Goal: Navigation & Orientation: Find specific page/section

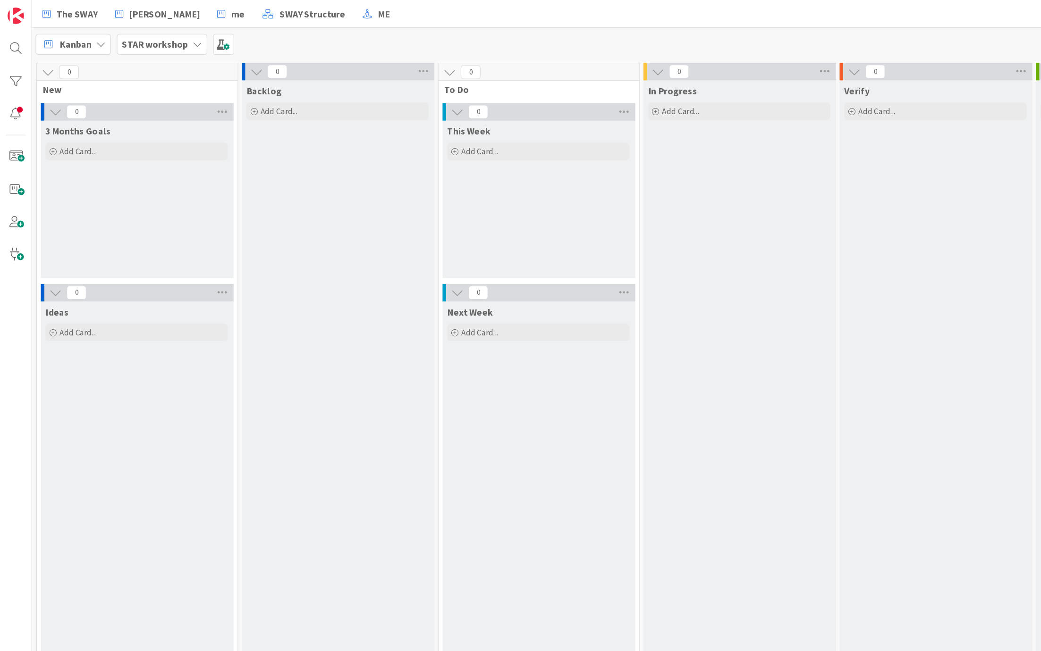
click at [160, 37] on icon at bounding box center [160, 36] width 8 height 8
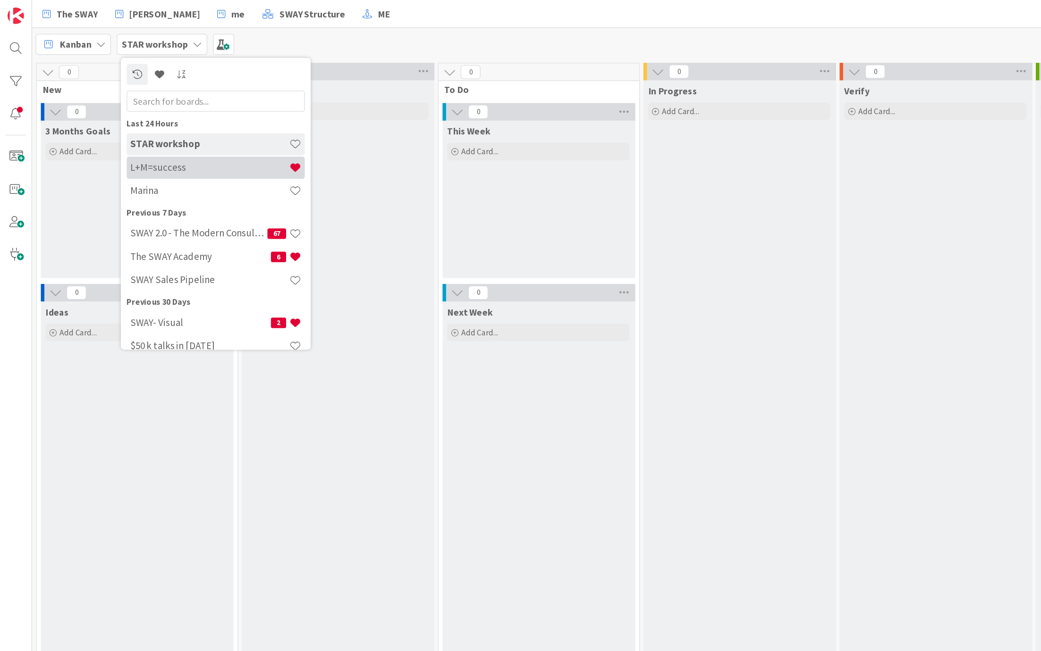
click at [145, 134] on h4 "L+M=success" at bounding box center [169, 135] width 128 height 9
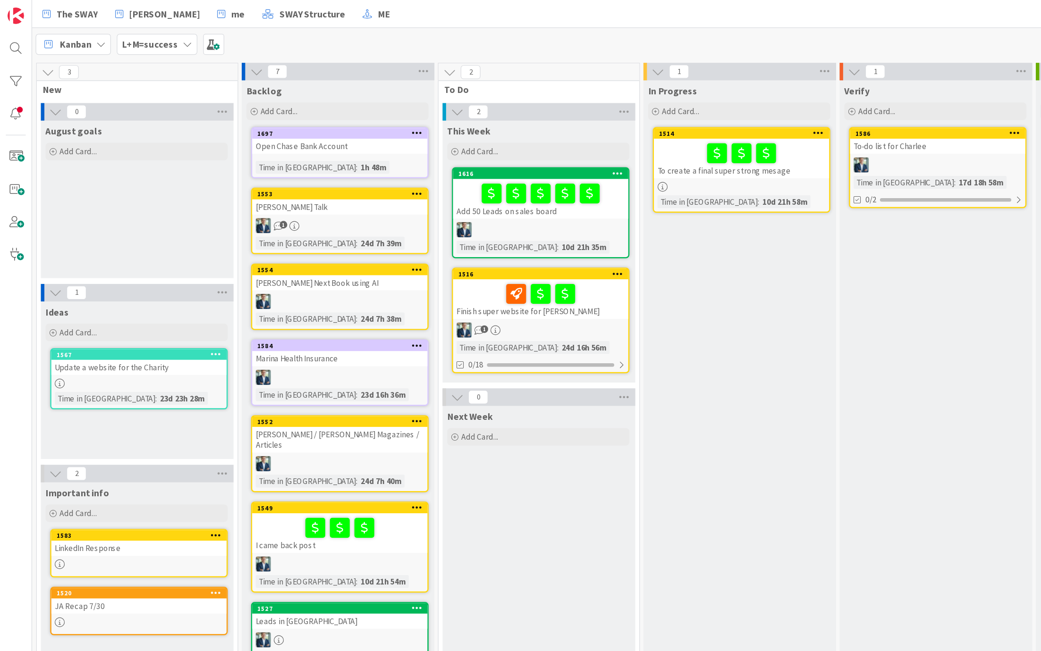
click at [376, 230] on div at bounding box center [437, 238] width 136 height 20
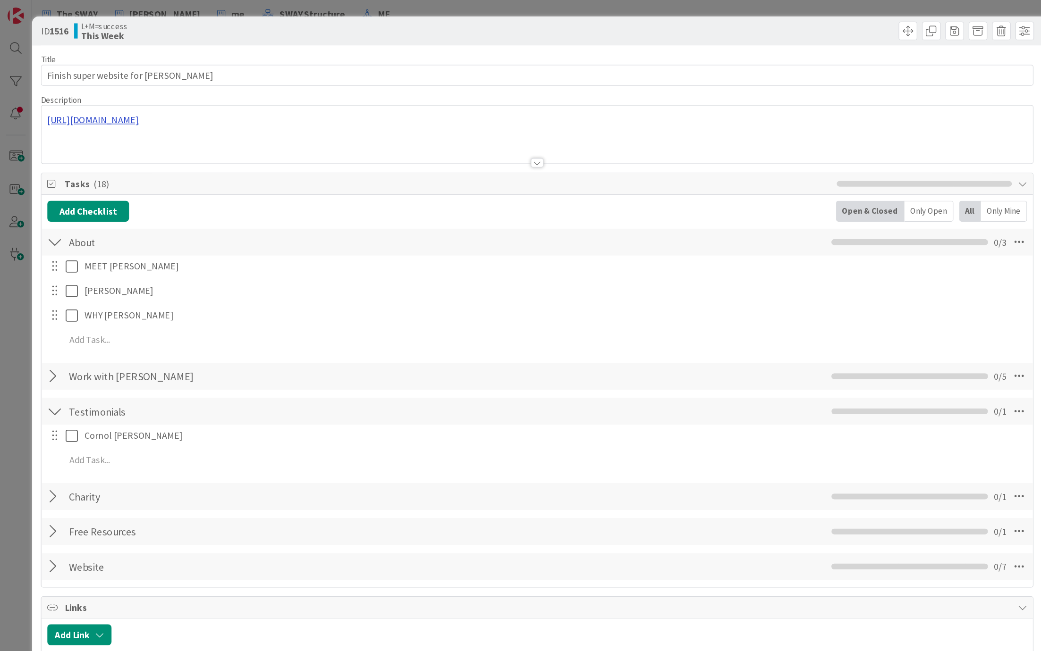
click at [171, 96] on div "[URL][DOMAIN_NAME]" at bounding box center [434, 108] width 801 height 47
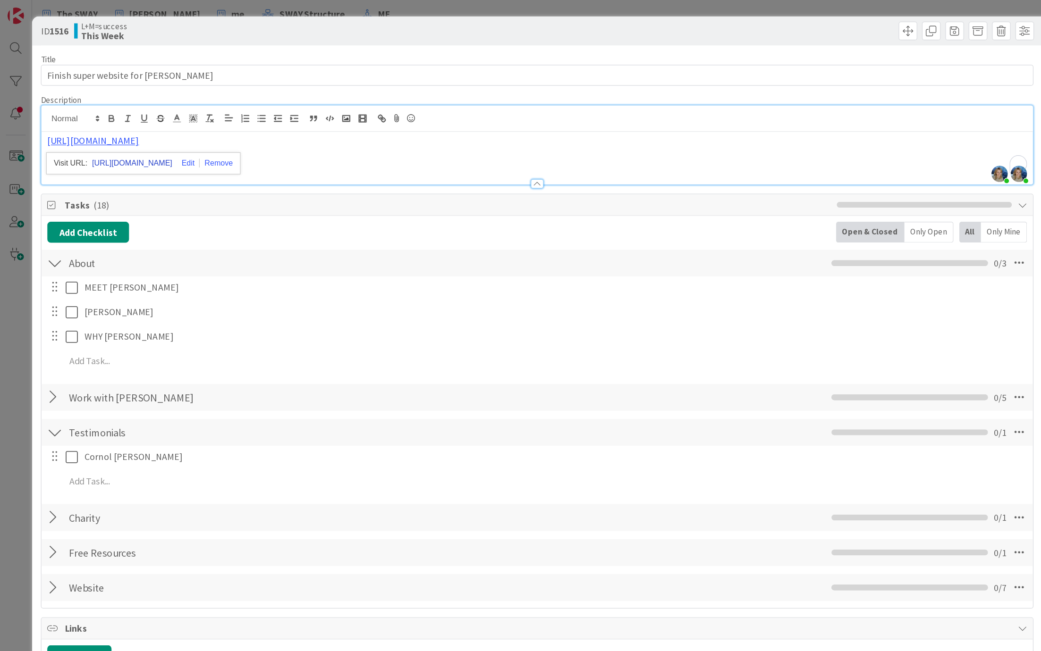
click at [139, 127] on link "[URL][DOMAIN_NAME]" at bounding box center [107, 132] width 65 height 12
